Goal: Information Seeking & Learning: Check status

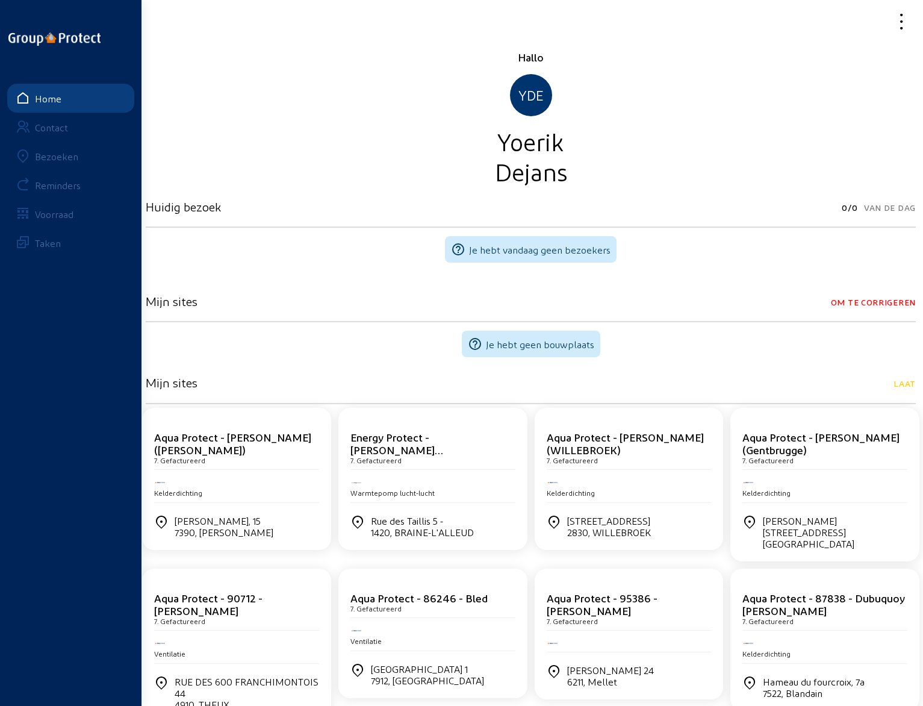
click at [63, 157] on div "Bezoeken" at bounding box center [56, 156] width 43 height 11
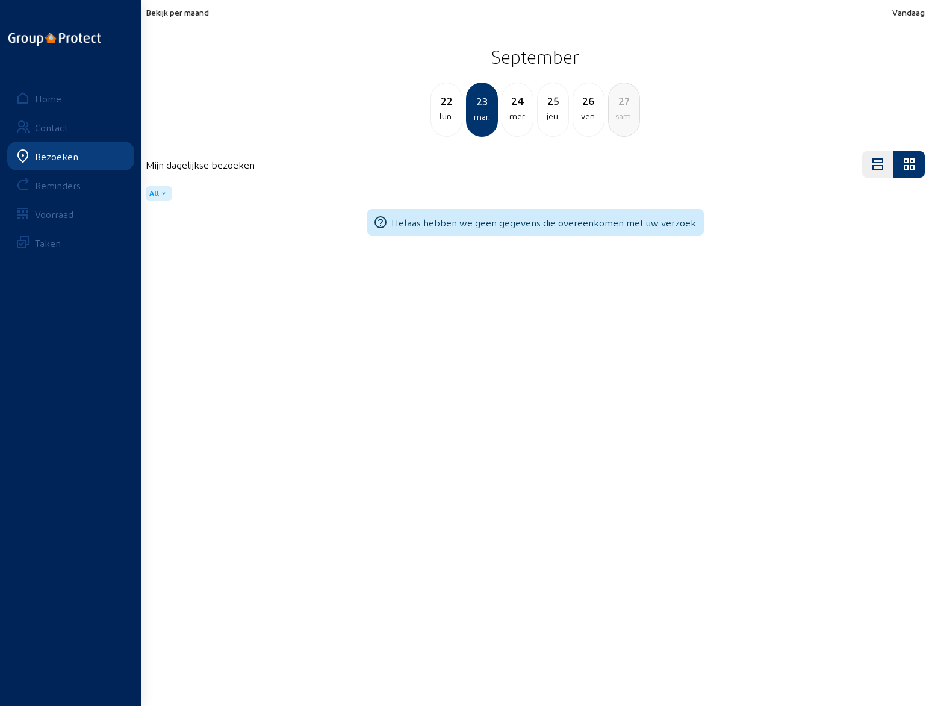
click at [549, 105] on div "25" at bounding box center [553, 100] width 31 height 17
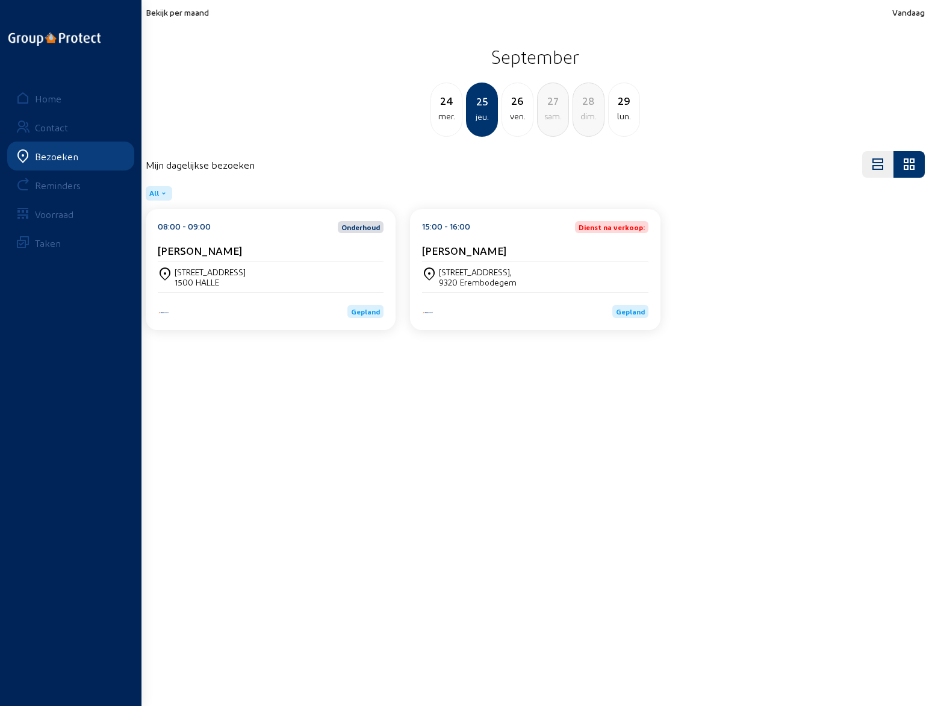
click at [516, 111] on div "ven." at bounding box center [517, 116] width 31 height 14
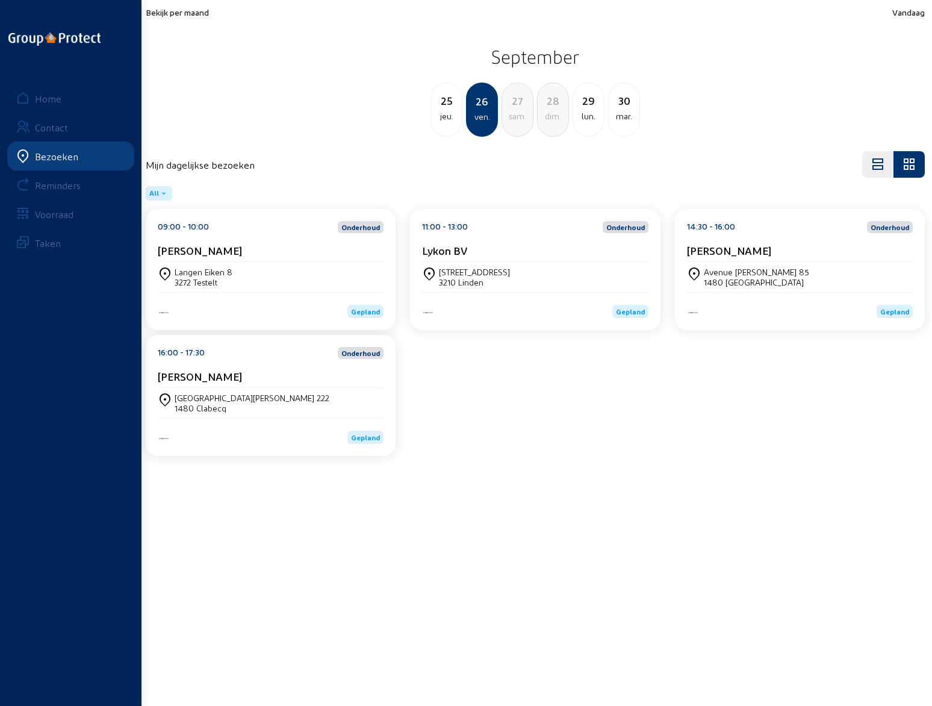
click at [272, 260] on div "[PERSON_NAME]" at bounding box center [271, 253] width 226 height 18
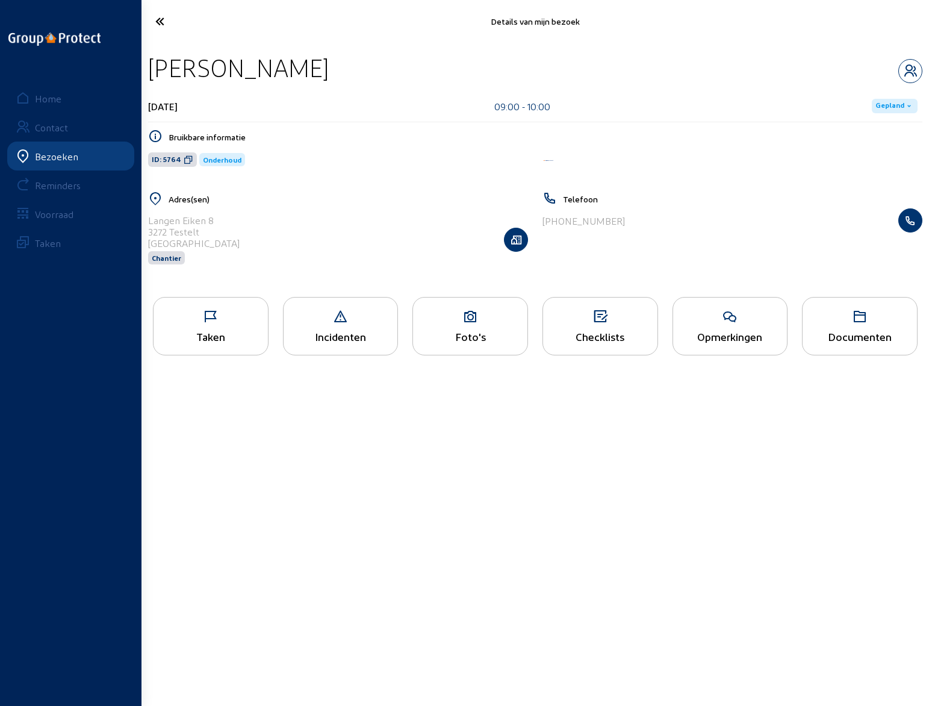
click at [745, 340] on div "Opmerkingen" at bounding box center [730, 336] width 114 height 13
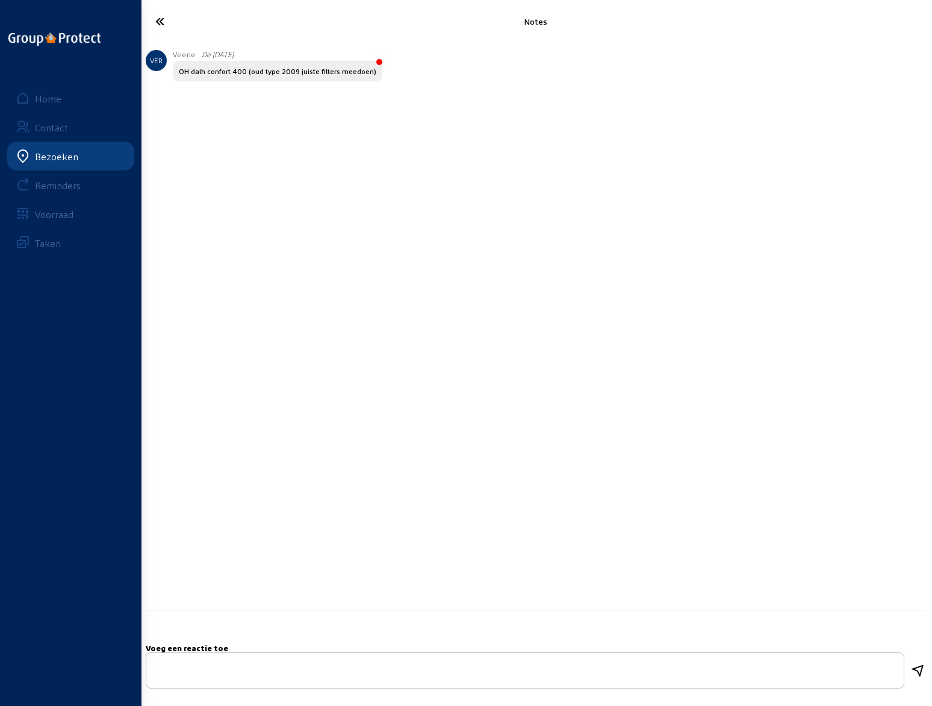
click at [160, 16] on icon at bounding box center [204, 21] width 111 height 21
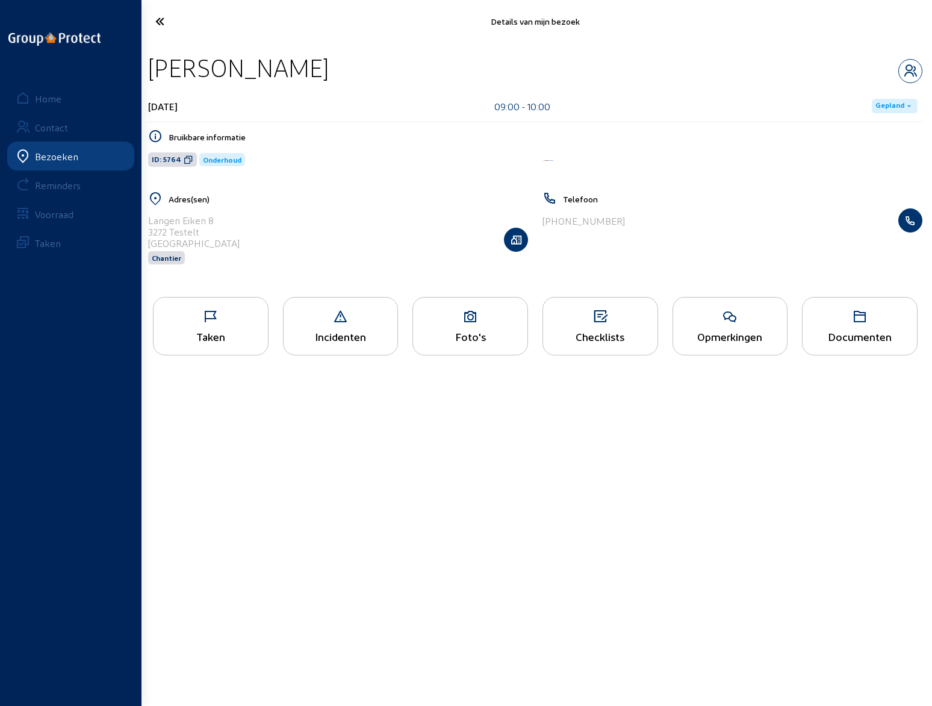
click at [160, 18] on icon at bounding box center [204, 21] width 111 height 21
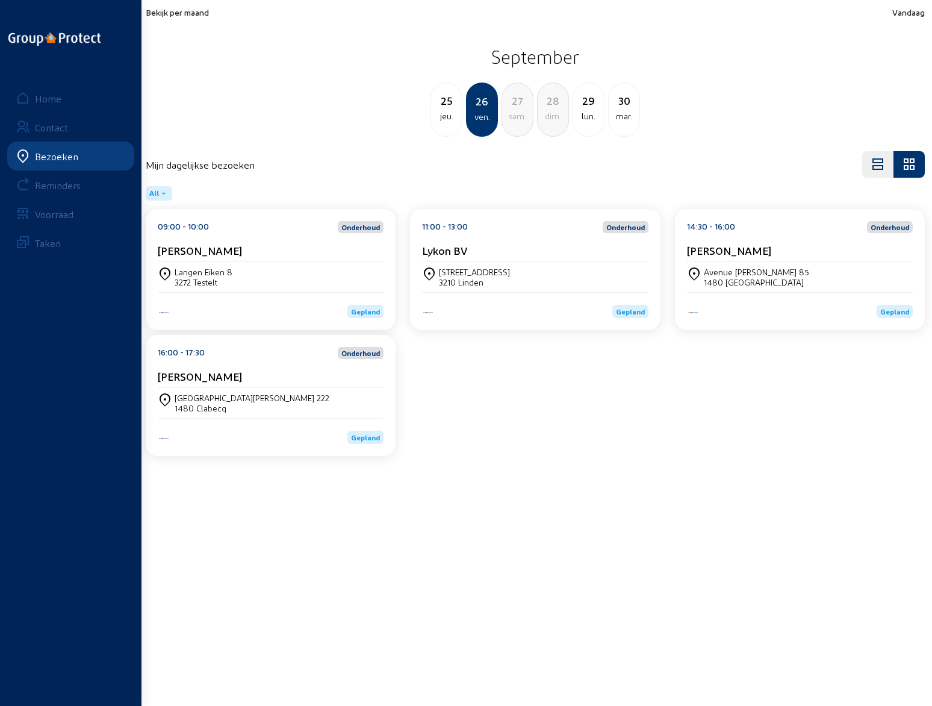
click at [483, 243] on div "11:00 - 13:00 Onderhoud Lykon BV" at bounding box center [535, 241] width 226 height 41
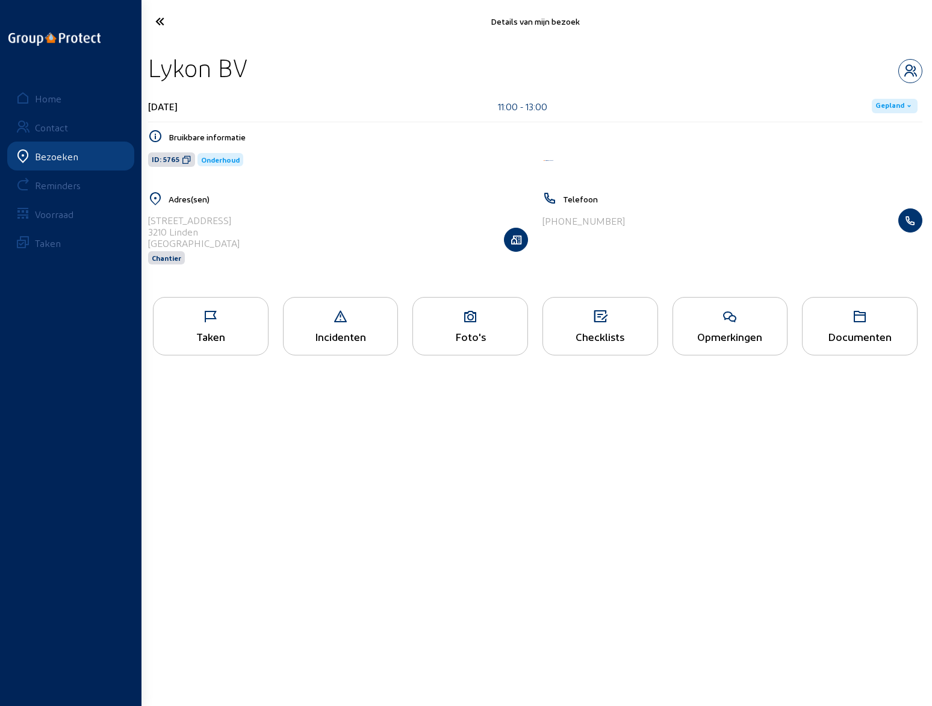
click at [721, 328] on div "Opmerkingen" at bounding box center [731, 326] width 116 height 58
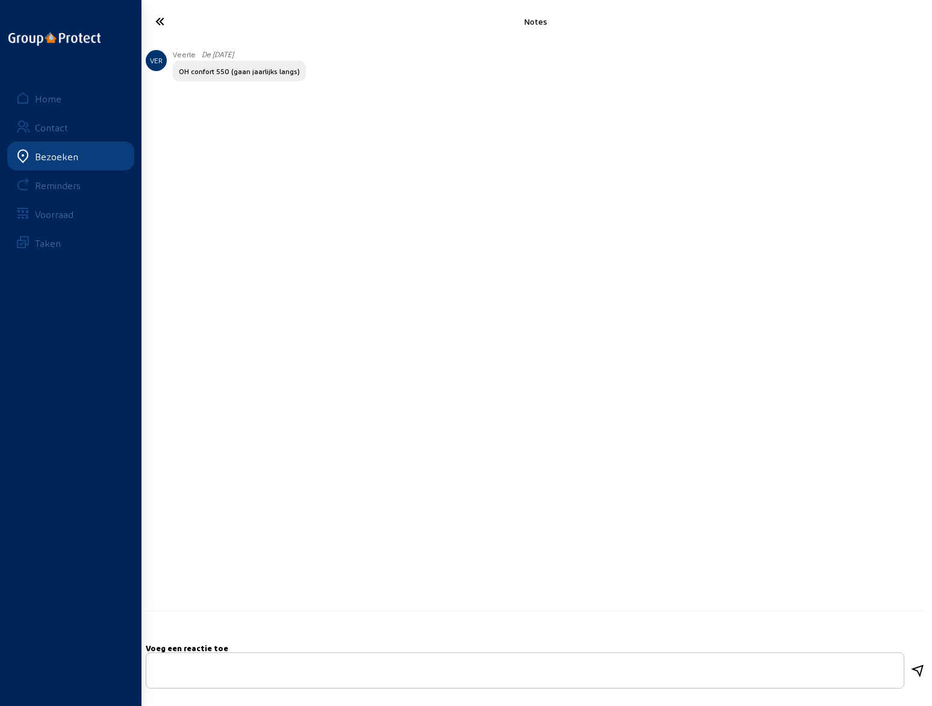
click at [161, 20] on icon at bounding box center [204, 21] width 111 height 21
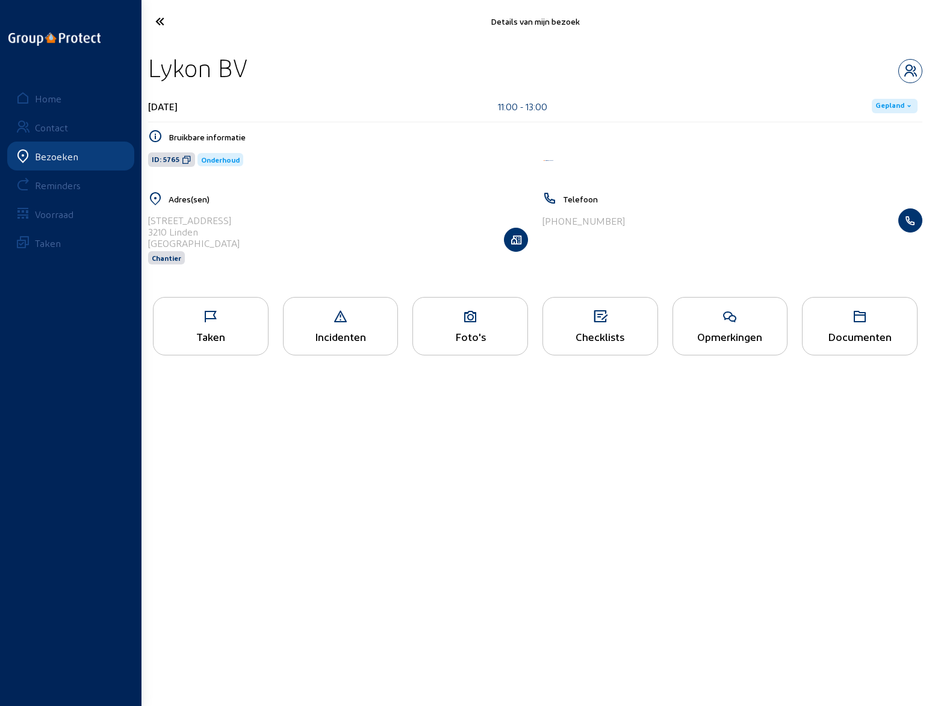
click at [161, 20] on icon at bounding box center [204, 21] width 111 height 21
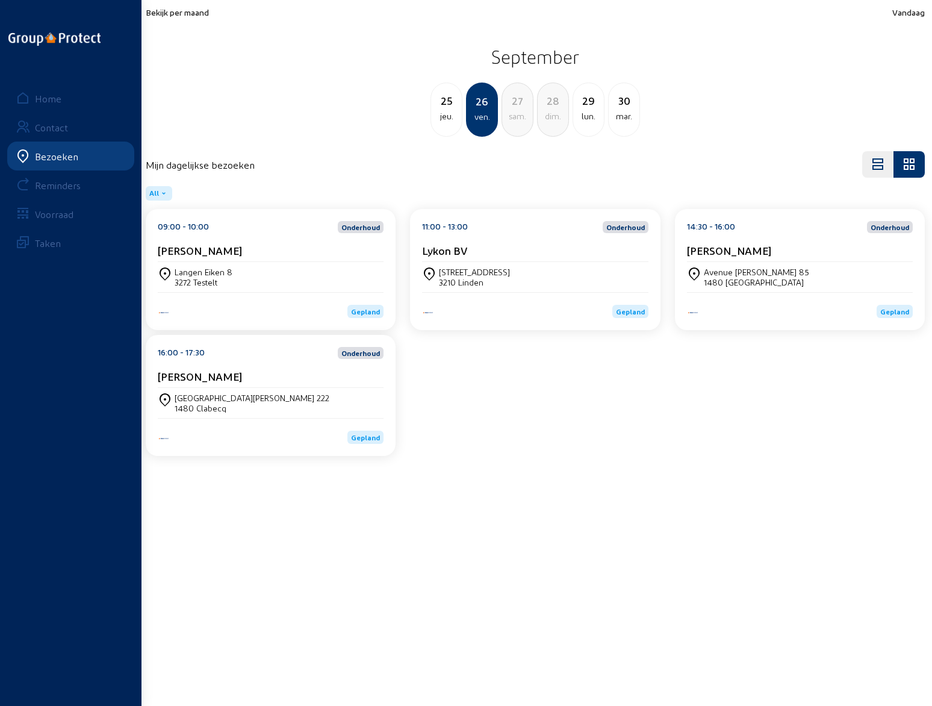
click at [784, 264] on div "Avenue [PERSON_NAME] 85 1480 TUBIZE" at bounding box center [800, 277] width 226 height 30
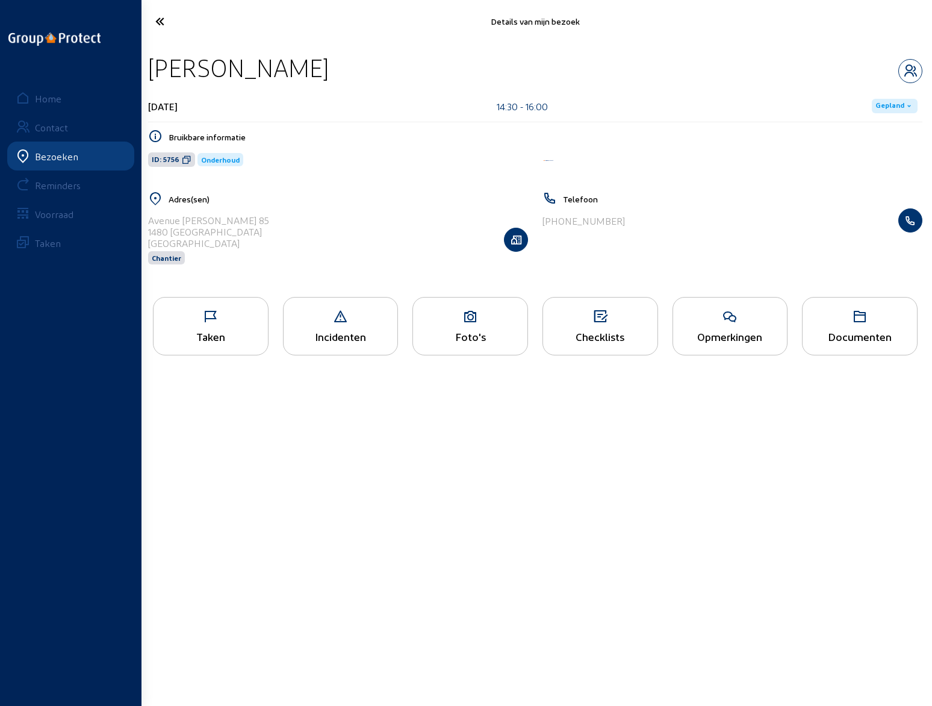
click at [726, 326] on div "Opmerkingen" at bounding box center [731, 326] width 116 height 58
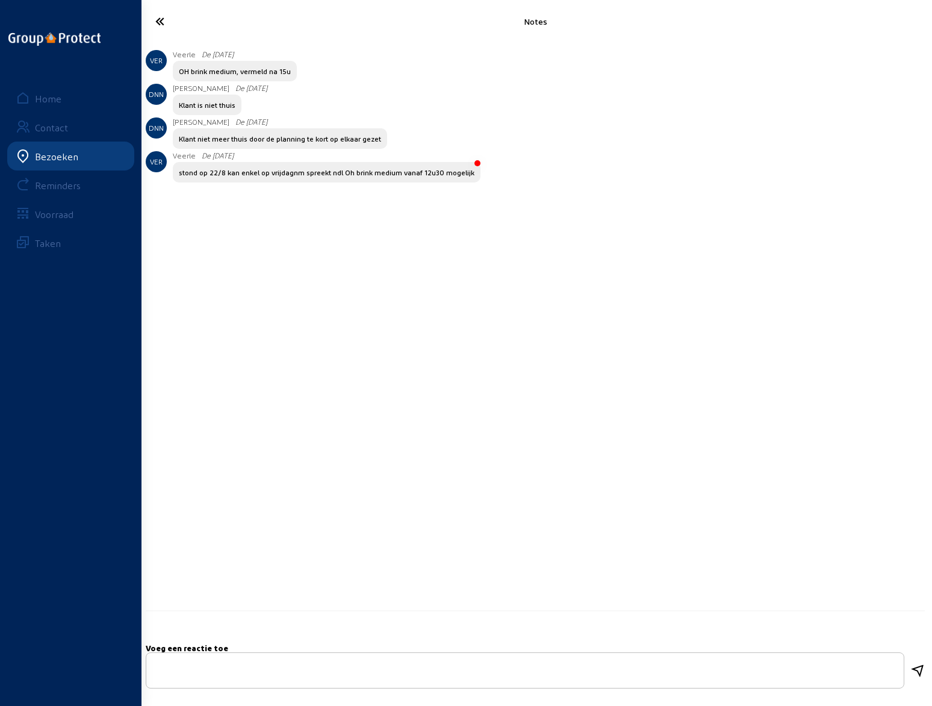
click at [163, 25] on icon at bounding box center [204, 21] width 111 height 21
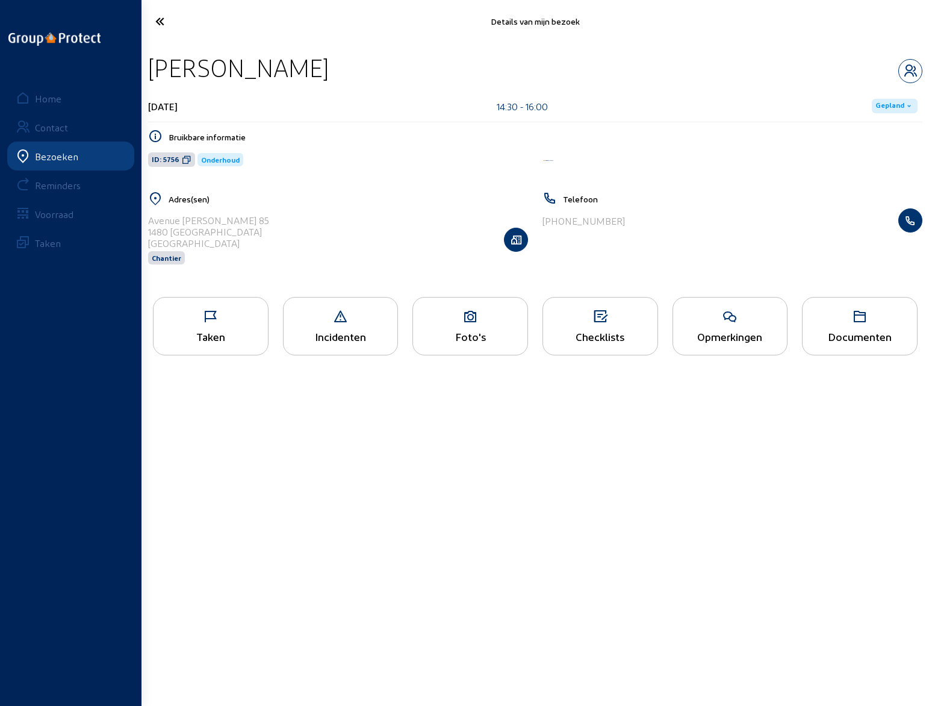
click at [161, 24] on icon at bounding box center [204, 21] width 111 height 21
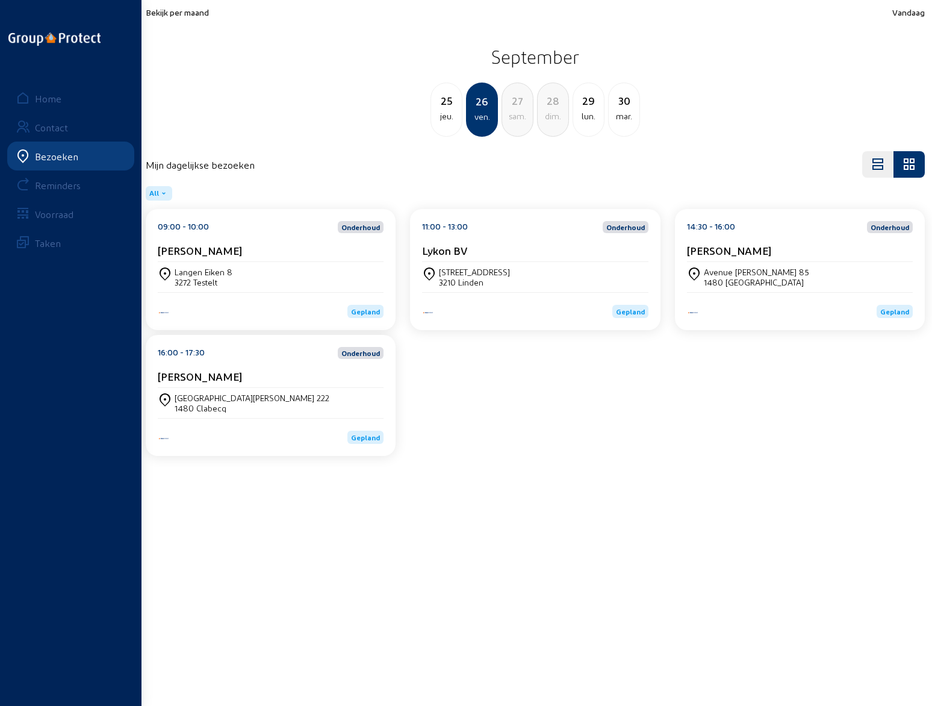
click at [199, 383] on div "[PERSON_NAME]" at bounding box center [271, 379] width 226 height 18
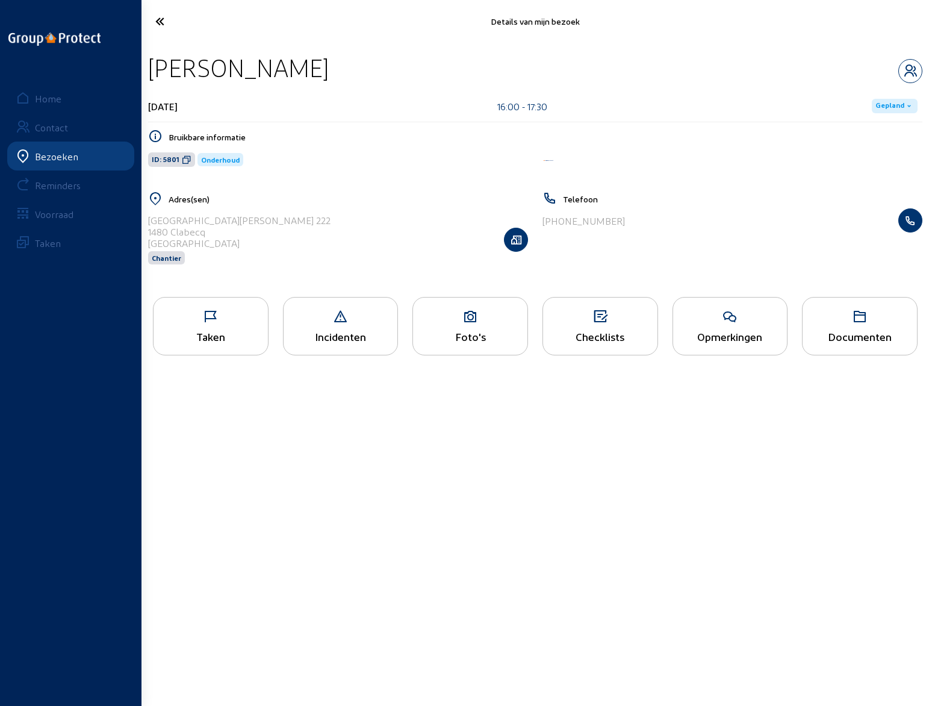
click at [749, 327] on div "Opmerkingen" at bounding box center [731, 326] width 116 height 58
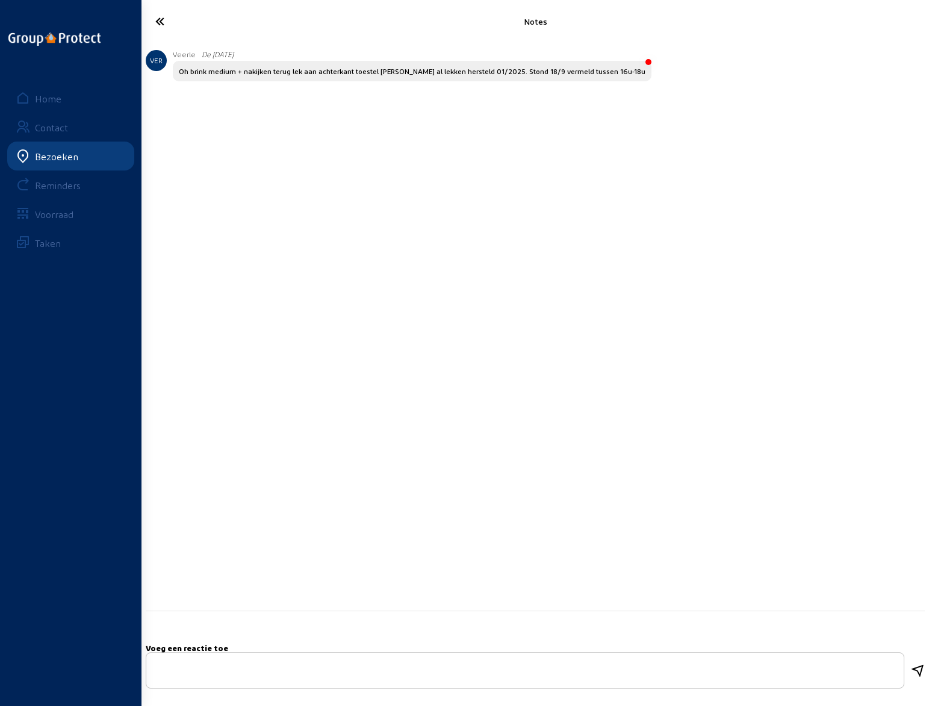
click at [157, 20] on icon at bounding box center [204, 21] width 111 height 21
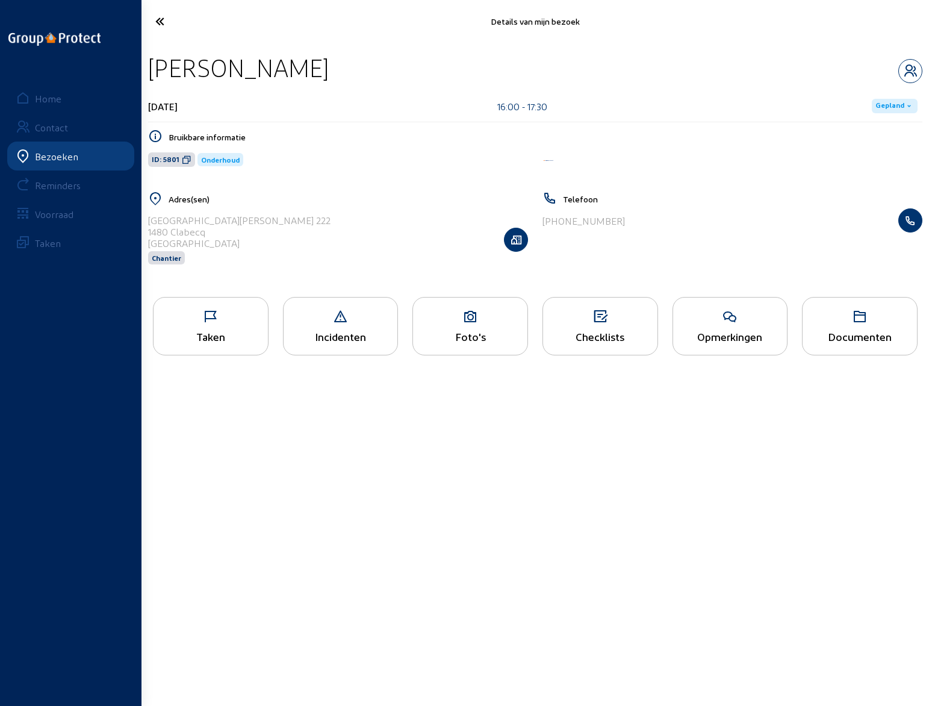
click at [158, 20] on icon at bounding box center [204, 21] width 111 height 21
